Goal: Transaction & Acquisition: Book appointment/travel/reservation

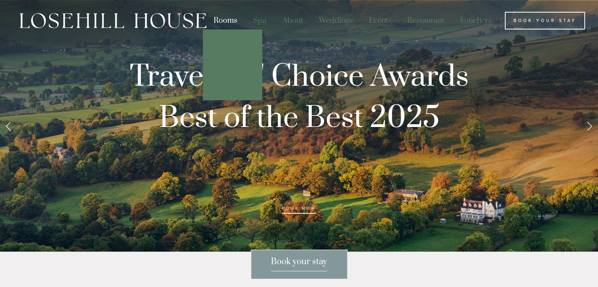
click at [229, 19] on div "Rooms" at bounding box center [225, 21] width 38 height 18
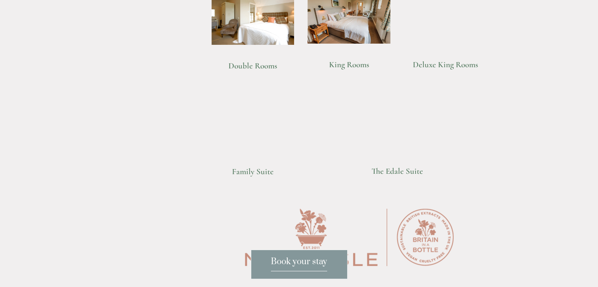
scroll to position [612, 0]
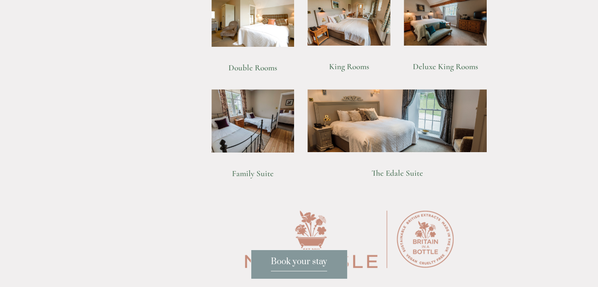
drag, startPoint x: 598, startPoint y: 42, endPoint x: 603, endPoint y: 137, distance: 95.3
click at [597, 137] on html "Rooms Rooms Your Stay Book a stay Offers Spa Spa About" at bounding box center [299, 276] width 598 height 1777
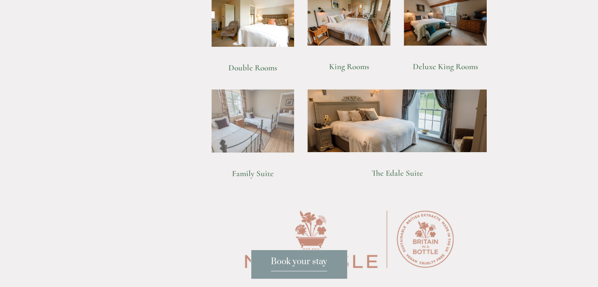
click at [240, 113] on img at bounding box center [252, 120] width 83 height 63
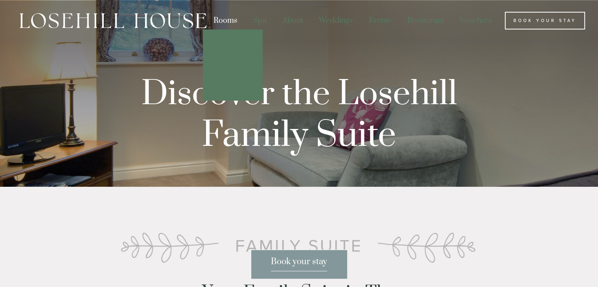
click at [228, 20] on div "Rooms" at bounding box center [225, 21] width 38 height 18
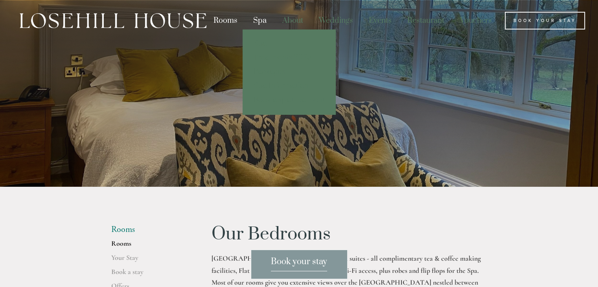
click at [262, 20] on div "Spa" at bounding box center [260, 21] width 28 height 18
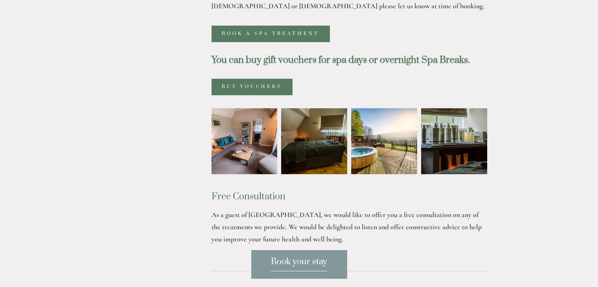
scroll to position [491, 0]
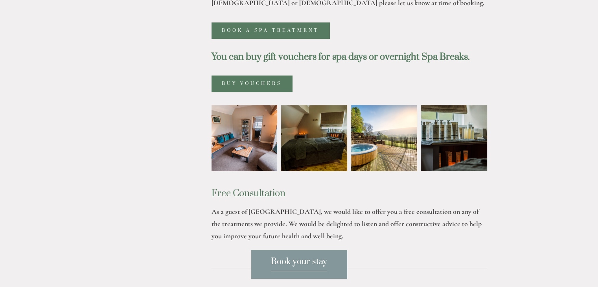
click at [241, 105] on img at bounding box center [244, 138] width 99 height 66
click at [366, 105] on img at bounding box center [384, 138] width 66 height 66
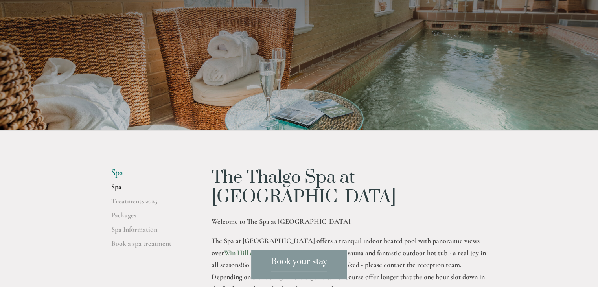
scroll to position [0, 0]
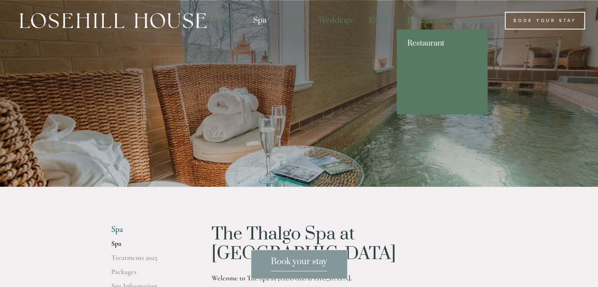
click at [428, 42] on link "Restaurant" at bounding box center [442, 44] width 91 height 14
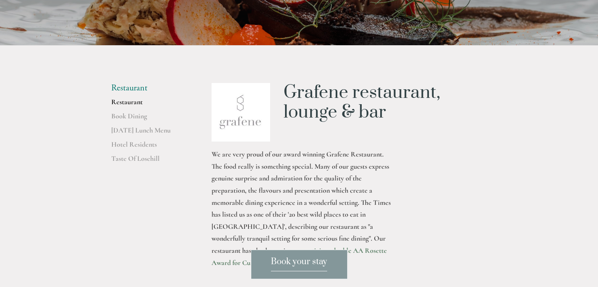
scroll to position [148, 0]
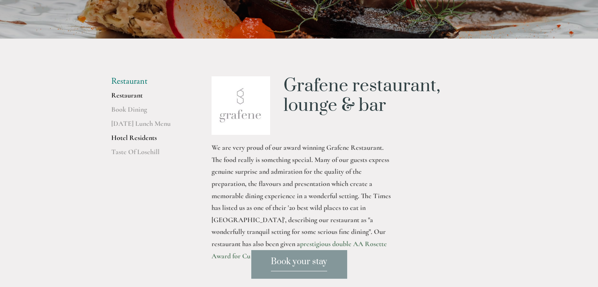
click at [125, 142] on link "Hotel Residents" at bounding box center [148, 140] width 75 height 14
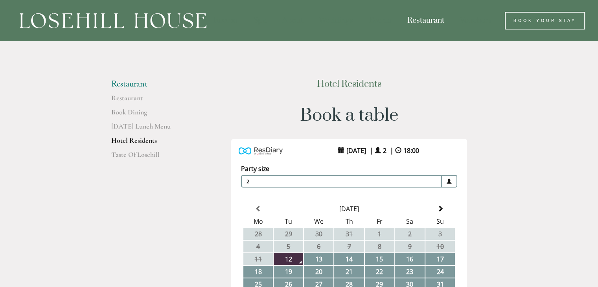
click at [121, 83] on li "Restaurant" at bounding box center [148, 84] width 75 height 10
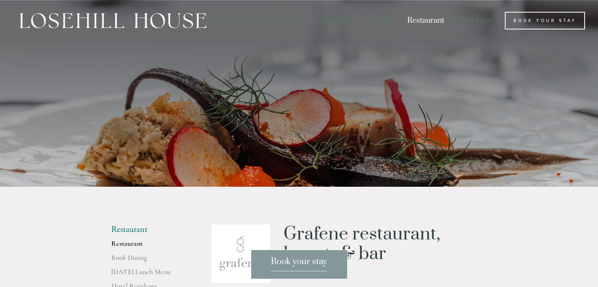
scroll to position [148, 0]
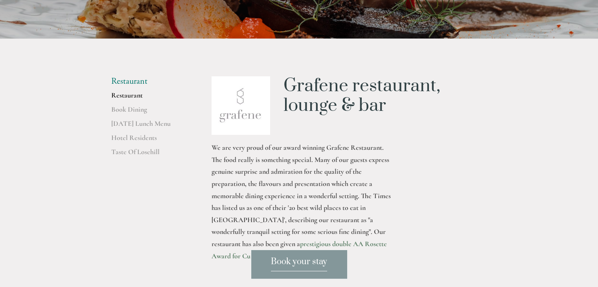
click at [286, 261] on span "Book your stay" at bounding box center [299, 263] width 56 height 15
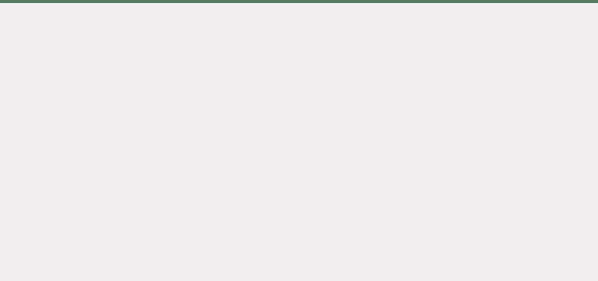
scroll to position [42, 0]
